Goal: Complete application form

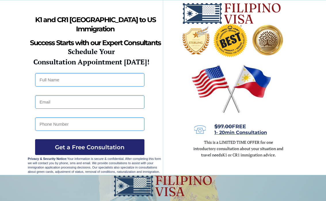
click at [130, 85] on input "text" at bounding box center [89, 80] width 109 height 14
type input "Carmela Mabute"
type input "anaecarmela@gmail.com"
type input "09669983900"
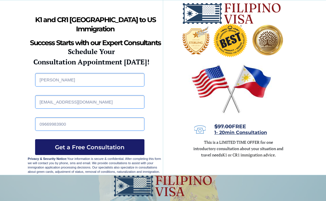
click at [126, 145] on span "Get a Free Consultation" at bounding box center [89, 147] width 109 height 7
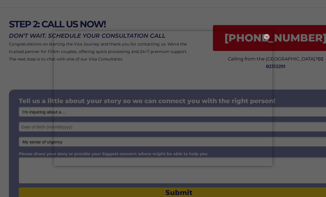
scroll to position [35, 0]
click at [269, 35] on button "×" at bounding box center [266, 36] width 7 height 7
